Goal: Book appointment/travel/reservation

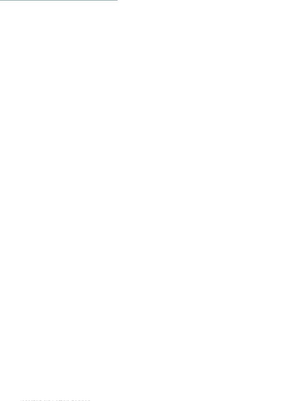
scroll to position [850, 0]
click at [193, 144] on link "mehr erfahren" at bounding box center [183, 147] width 43 height 6
click at [287, 199] on div at bounding box center [153, 124] width 276 height 155
click at [279, 205] on icon at bounding box center [274, 202] width 21 height 17
click at [277, 205] on icon at bounding box center [274, 202] width 21 height 17
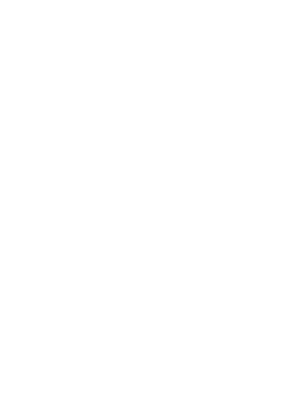
click at [279, 203] on icon at bounding box center [274, 202] width 21 height 17
click at [294, 31] on icon at bounding box center [291, 27] width 16 height 13
click at [294, 123] on icon at bounding box center [291, 131] width 21 height 17
click at [292, 123] on icon at bounding box center [291, 131] width 21 height 17
